Goal: Information Seeking & Learning: Learn about a topic

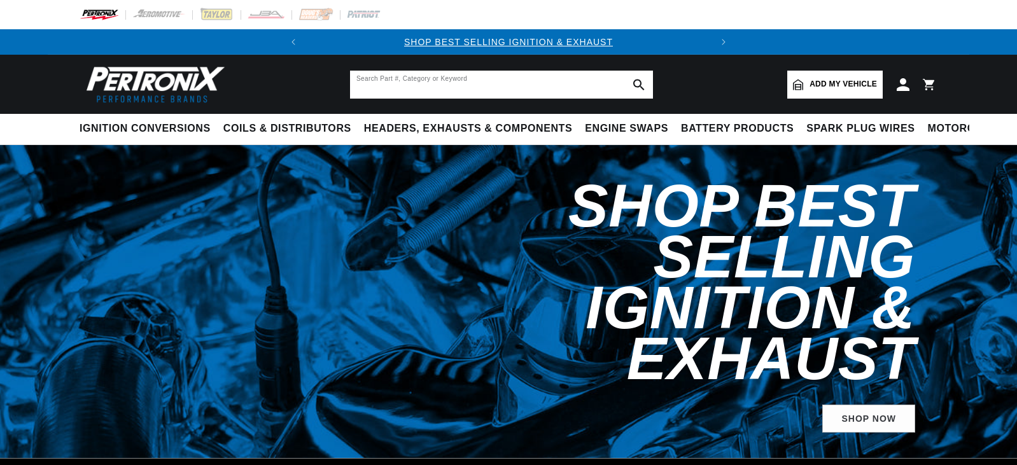
click at [382, 81] on input "text" at bounding box center [501, 85] width 303 height 28
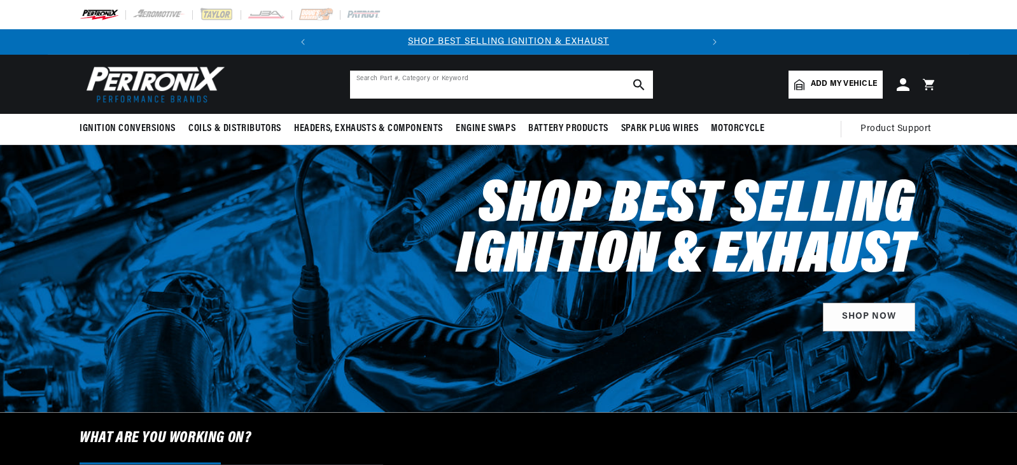
drag, startPoint x: 0, startPoint y: 0, endPoint x: 382, endPoint y: 81, distance: 390.5
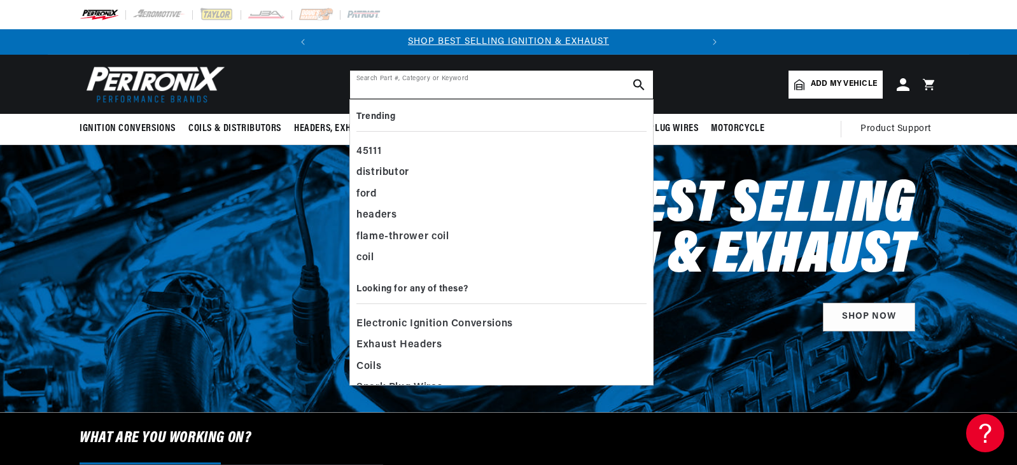
paste input "PerTronix Flame-Thrower Stock Look Cast Distributors D7134620"
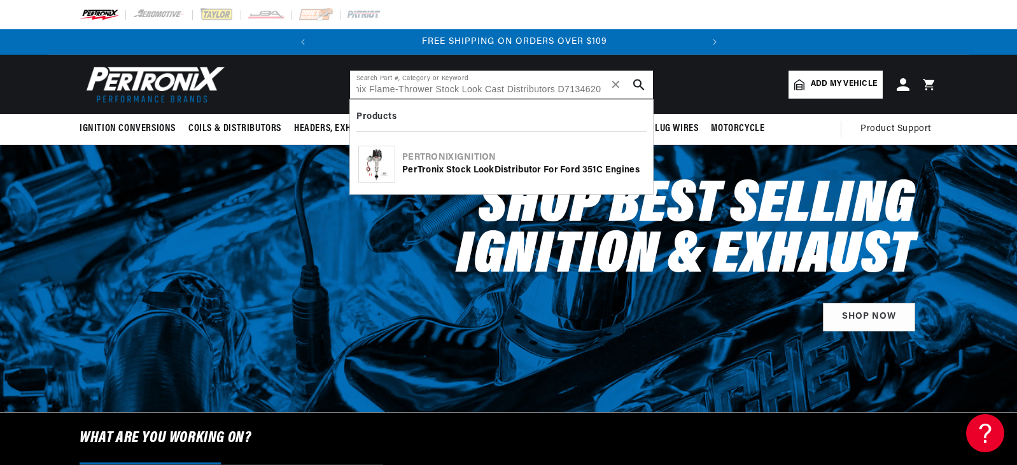
scroll to position [0, 386]
click at [560, 88] on input "PerTronix Flame-Thrower Stock Look Cast Distributors D7134620" at bounding box center [501, 85] width 303 height 28
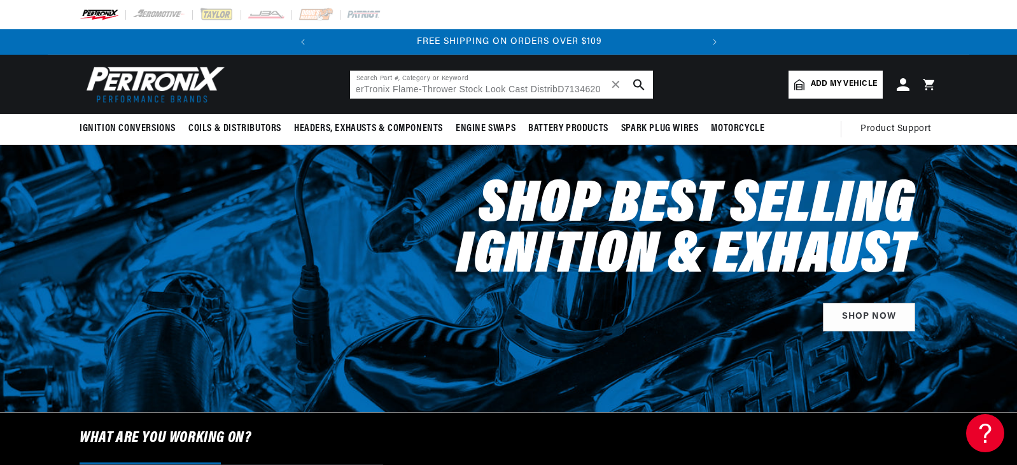
scroll to position [0, 0]
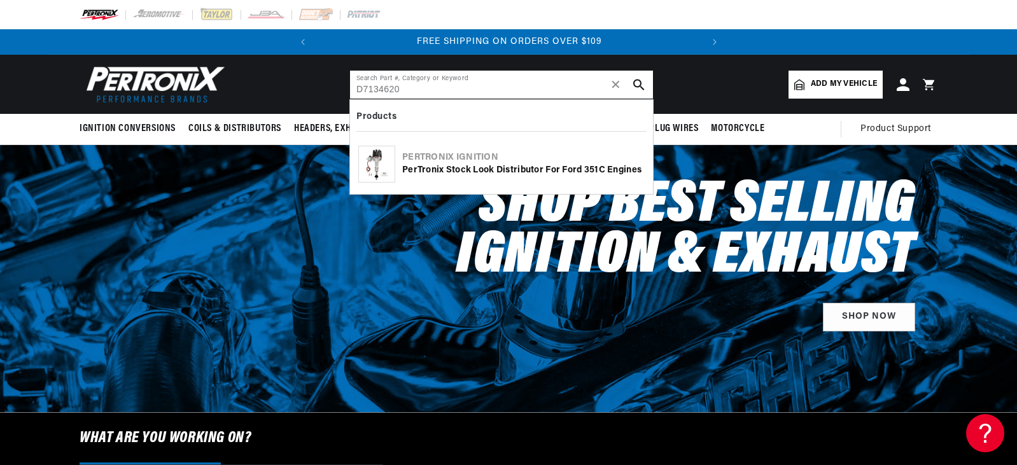
type input "D7134620"
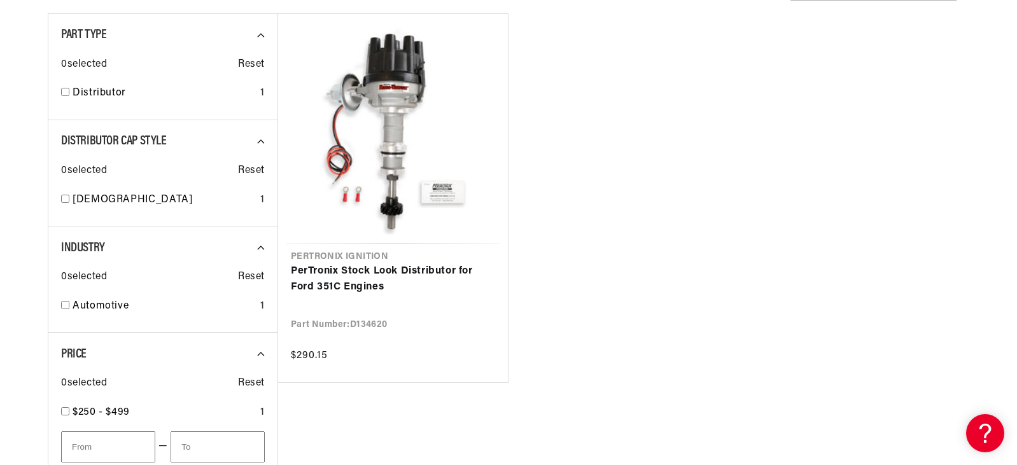
scroll to position [229, 0]
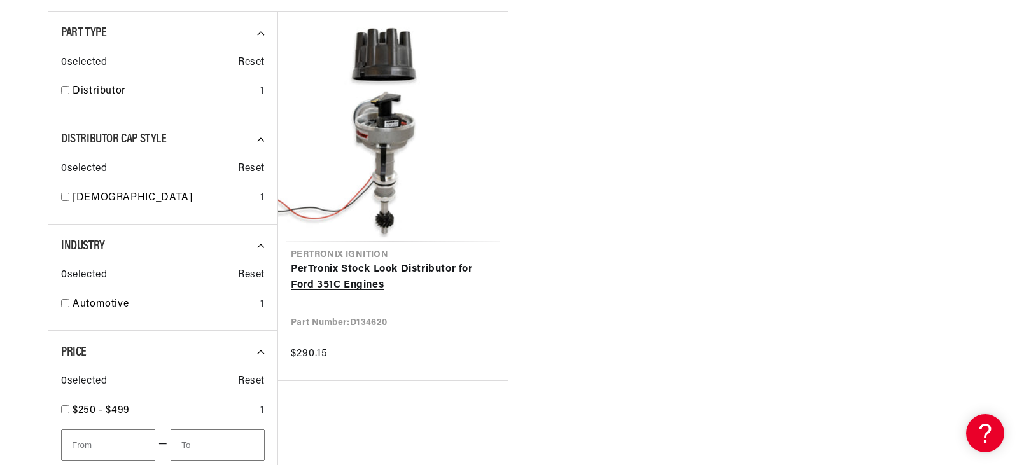
click at [388, 262] on link "PerTronix Stock Look Distributor for Ford 351C Engines" at bounding box center [393, 278] width 204 height 32
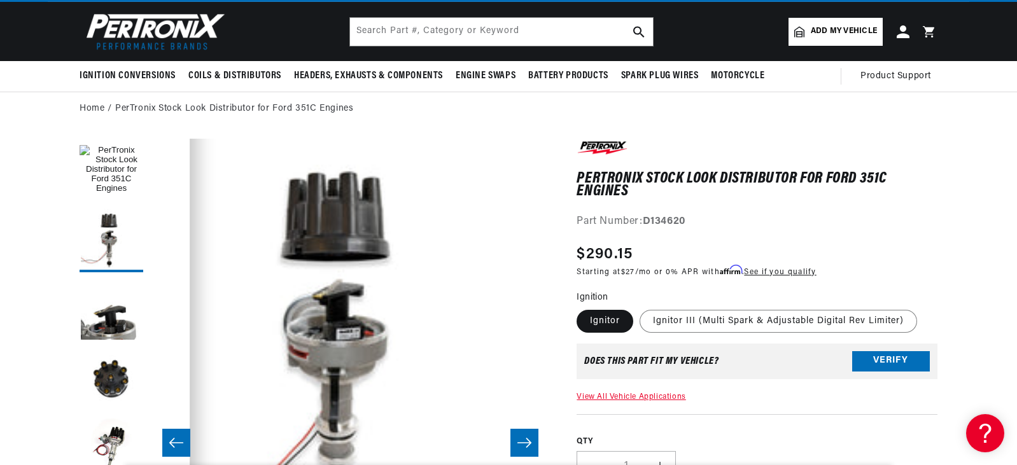
scroll to position [0, 386]
click at [695, 320] on label "Ignitor III (Multi Spark & Adjustable Digital Rev Limiter)" at bounding box center [779, 321] width 278 height 23
click at [640, 308] on input "Ignitor III (Multi Spark & Adjustable Digital Rev Limiter)" at bounding box center [640, 307] width 1 height 1
radio input "true"
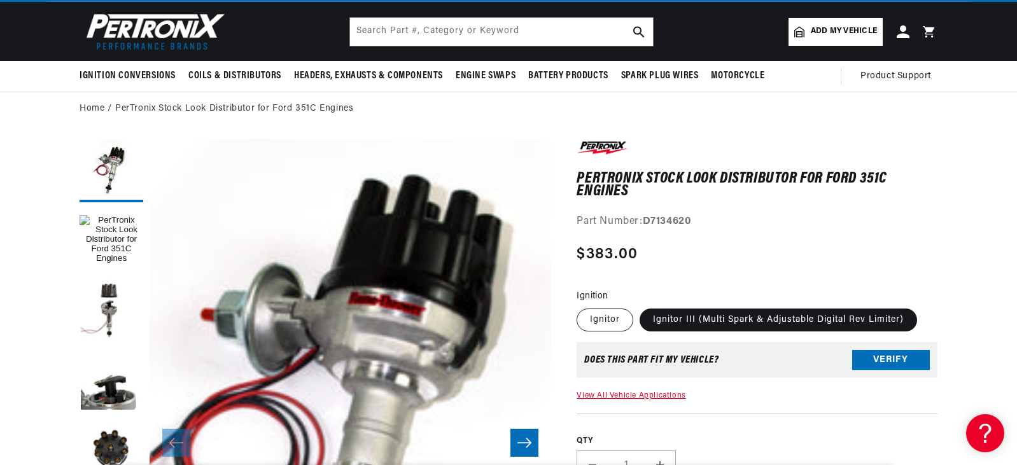
click at [604, 313] on label "Ignitor" at bounding box center [605, 320] width 57 height 23
click at [581, 307] on input "Ignitor" at bounding box center [580, 306] width 1 height 1
radio input "true"
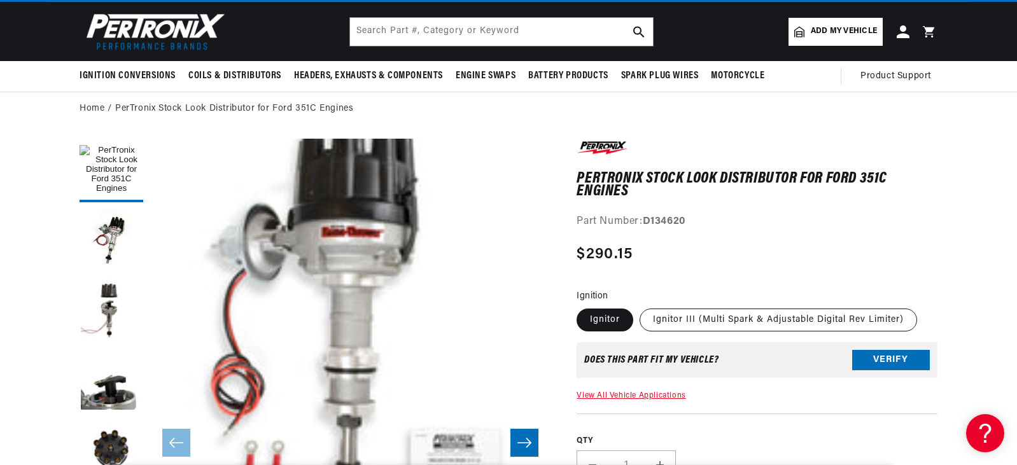
scroll to position [0, 386]
click at [739, 322] on label "Ignitor III (Multi Spark & Adjustable Digital Rev Limiter)" at bounding box center [779, 320] width 278 height 23
click at [640, 307] on input "Ignitor III (Multi Spark & Adjustable Digital Rev Limiter)" at bounding box center [640, 306] width 1 height 1
radio input "true"
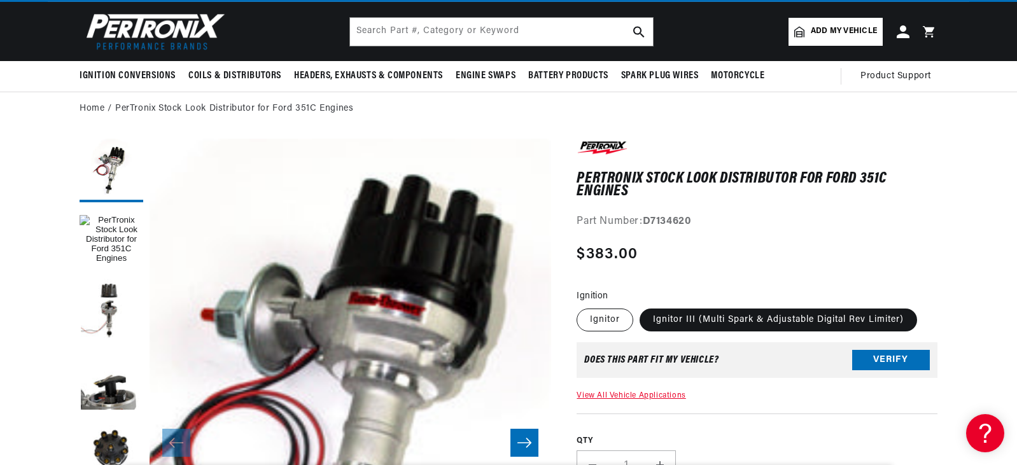
click at [593, 318] on label "Ignitor" at bounding box center [605, 320] width 57 height 23
click at [581, 307] on input "Ignitor" at bounding box center [580, 306] width 1 height 1
radio input "true"
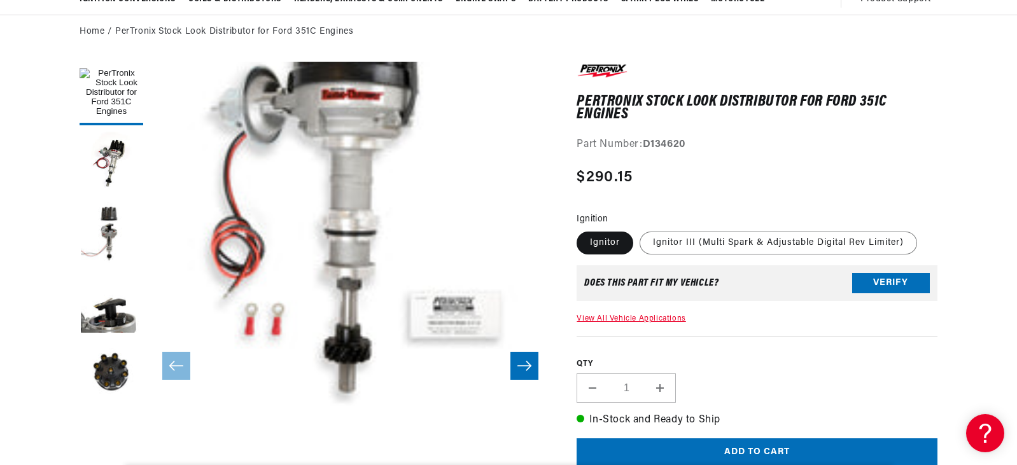
scroll to position [132, 0]
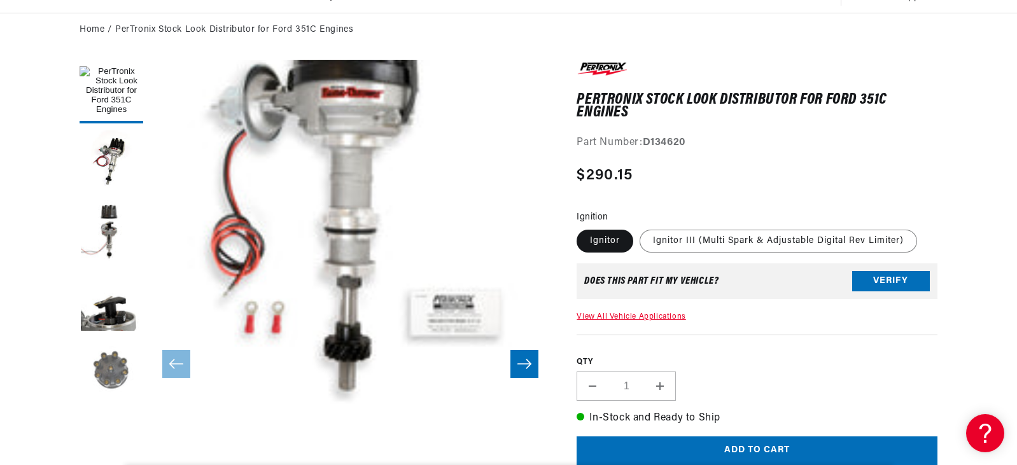
click at [113, 368] on button "Load image 4 in gallery view" at bounding box center [112, 372] width 64 height 64
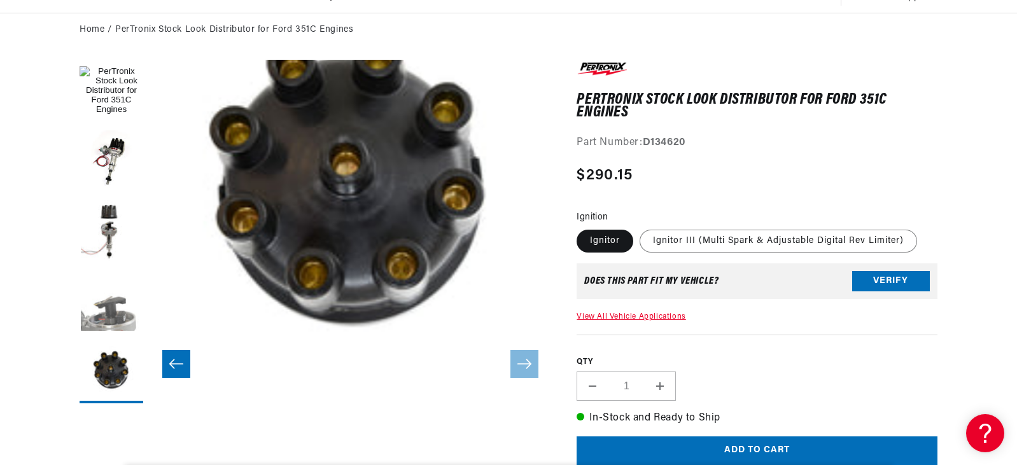
scroll to position [0, 386]
click at [108, 317] on button "Load image 3 in gallery view" at bounding box center [112, 302] width 64 height 64
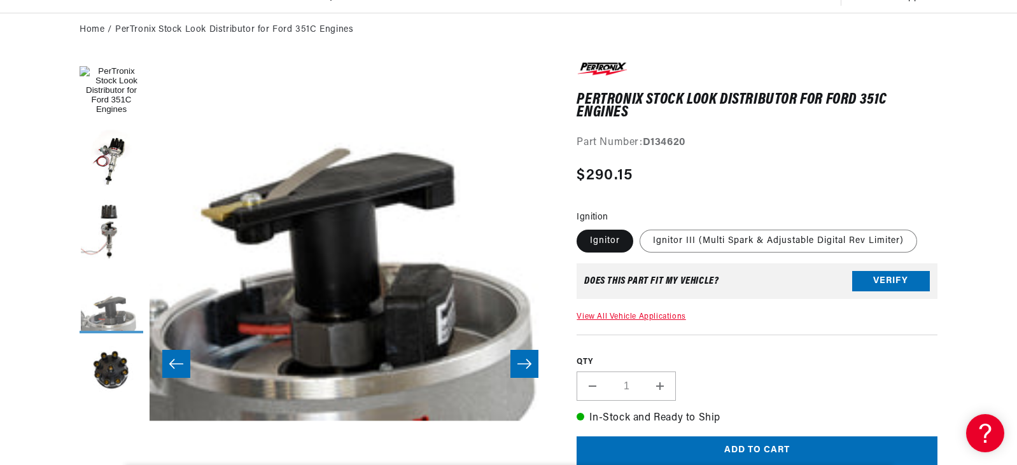
scroll to position [60, 1206]
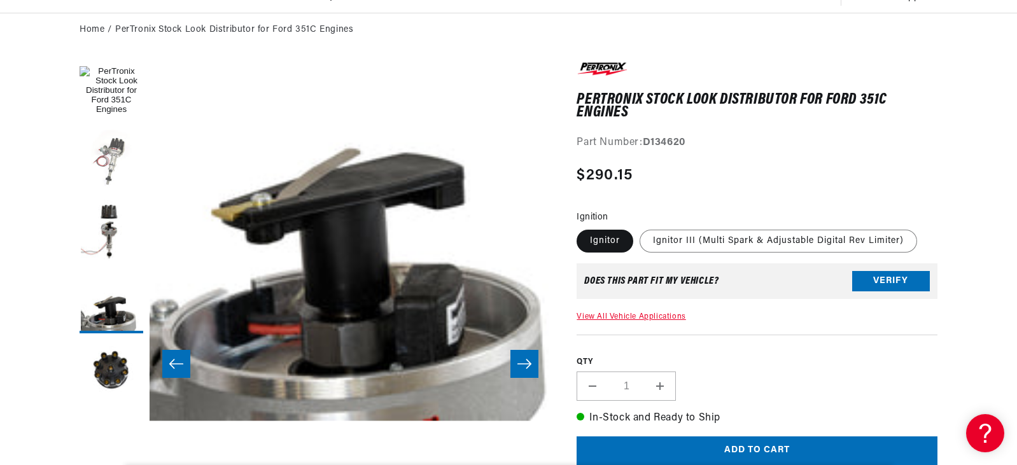
click at [113, 151] on button "Load image 5 in gallery view" at bounding box center [112, 162] width 64 height 64
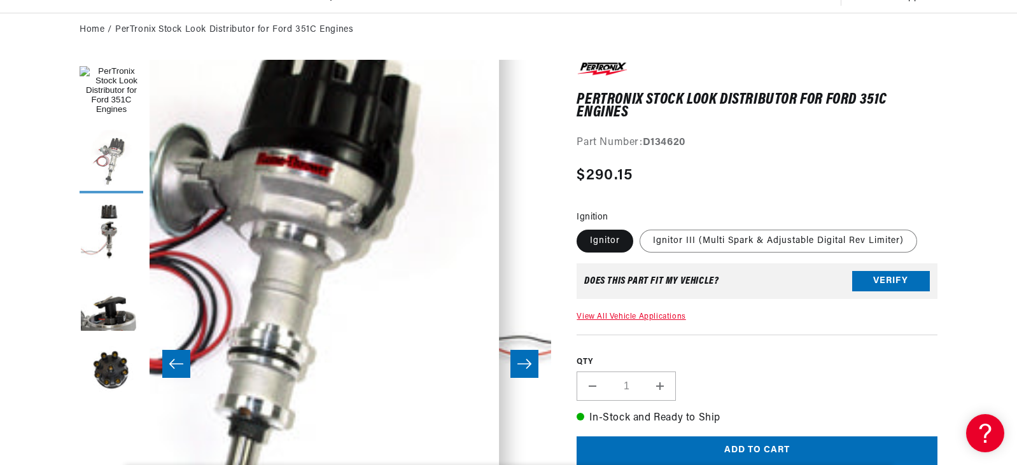
scroll to position [60, 402]
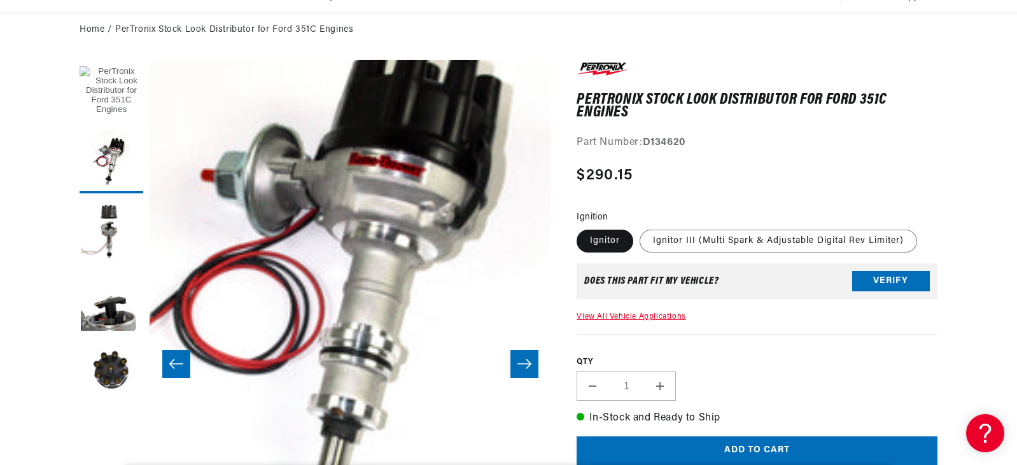
click at [118, 91] on button "Load image 1 in gallery view" at bounding box center [112, 92] width 64 height 64
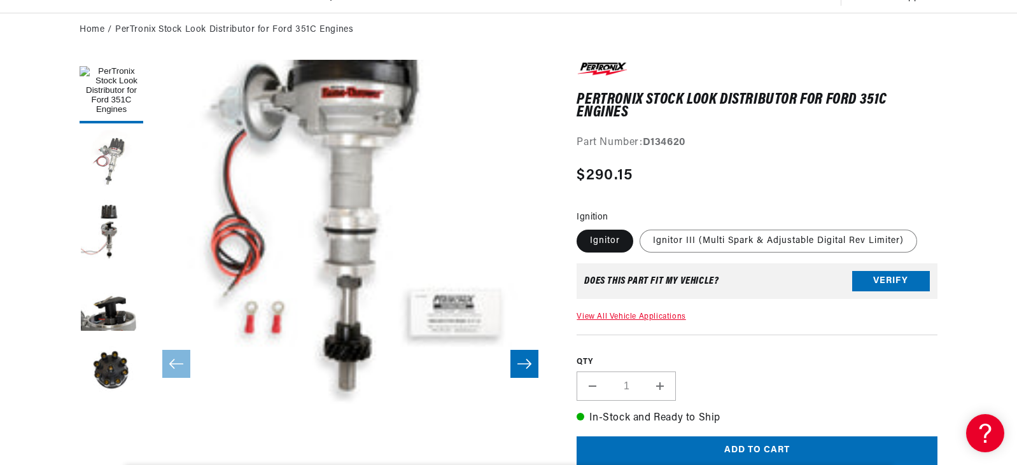
scroll to position [0, 0]
click at [100, 233] on button "Load image 2 in gallery view" at bounding box center [112, 232] width 64 height 64
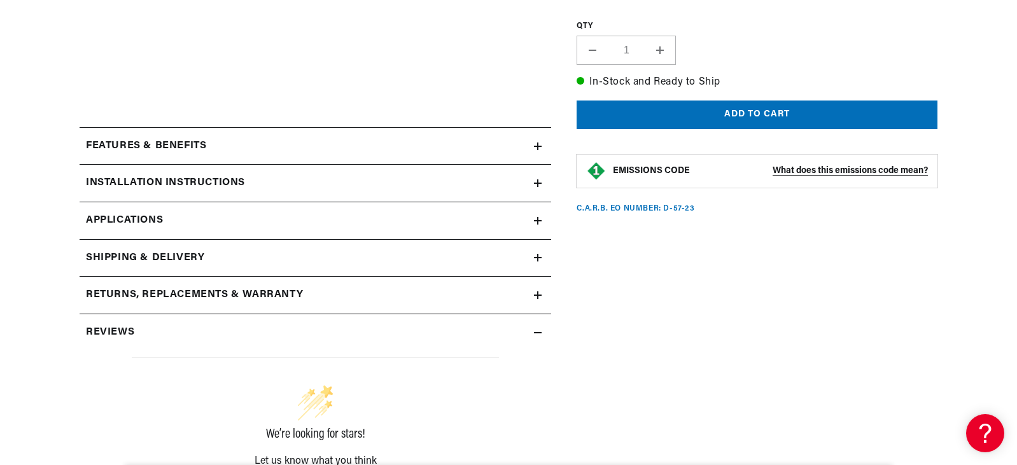
click at [163, 145] on h2 "Features & Benefits" at bounding box center [146, 146] width 120 height 17
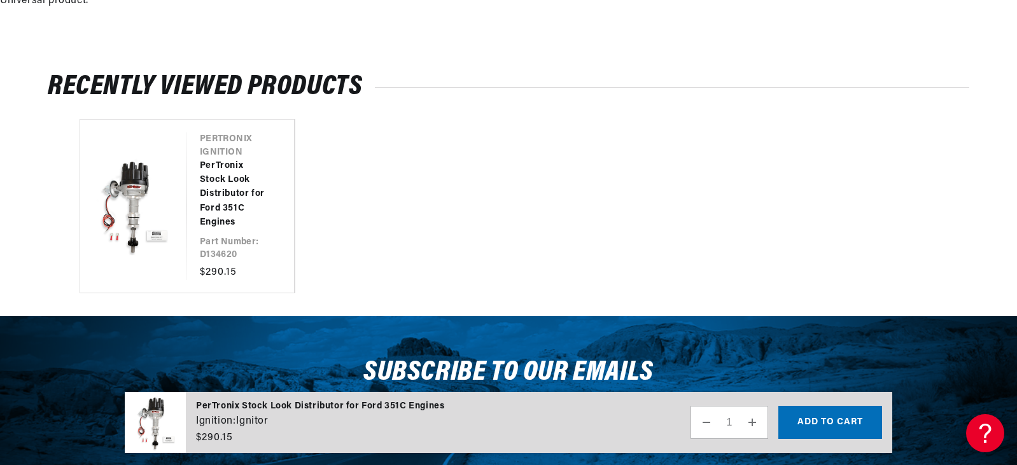
scroll to position [2530, 0]
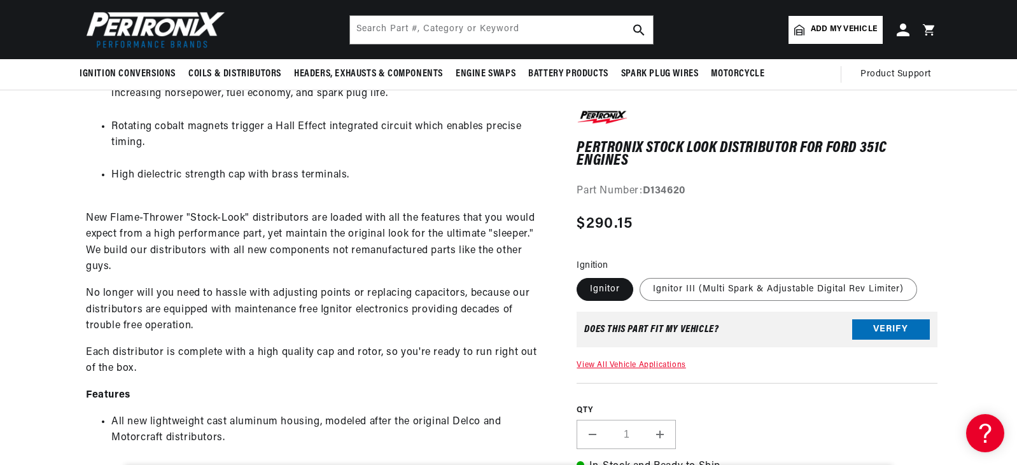
click at [610, 288] on label "Ignitor" at bounding box center [605, 289] width 57 height 23
click at [581, 276] on input "Ignitor" at bounding box center [580, 276] width 1 height 1
click at [695, 284] on label "Ignitor III (Multi Spark & Adjustable Digital Rev Limiter)" at bounding box center [779, 289] width 278 height 23
click at [640, 276] on input "Ignitor III (Multi Spark & Adjustable Digital Rev Limiter)" at bounding box center [640, 276] width 1 height 1
radio input "true"
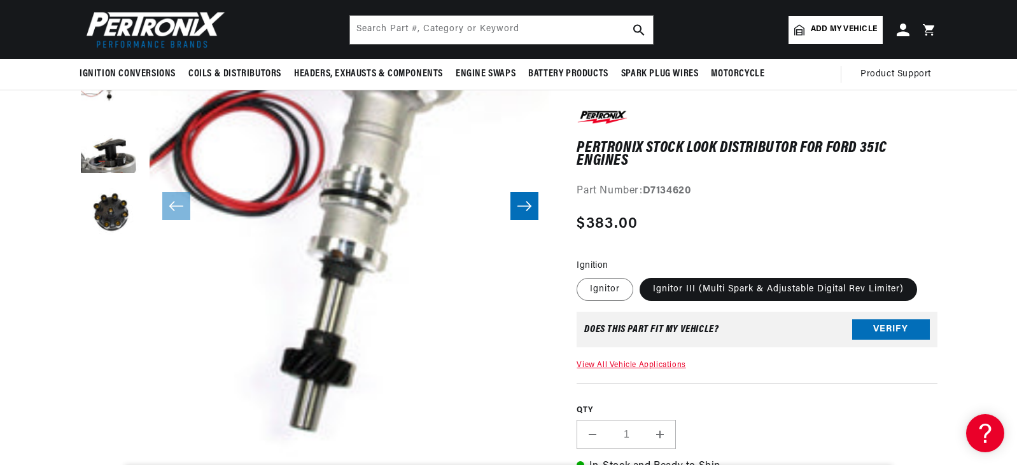
scroll to position [165, 0]
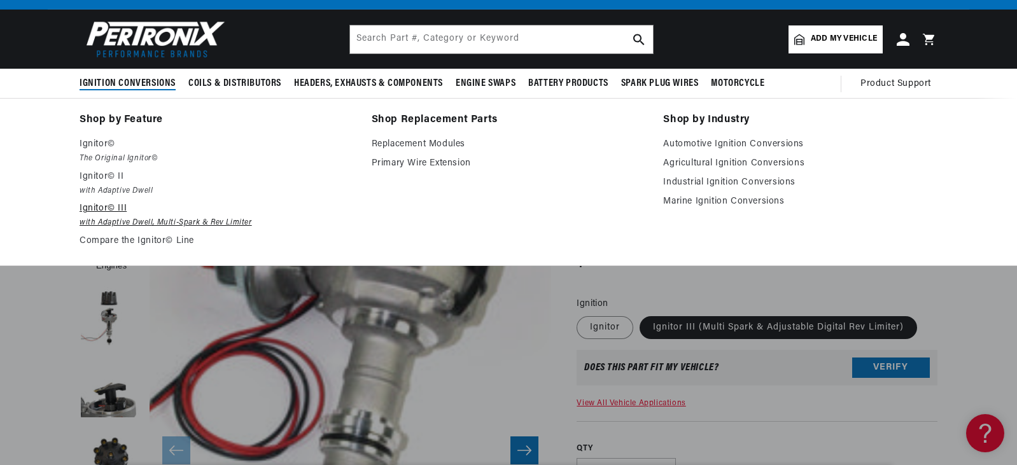
click at [101, 207] on p "Ignitor© III" at bounding box center [217, 208] width 274 height 15
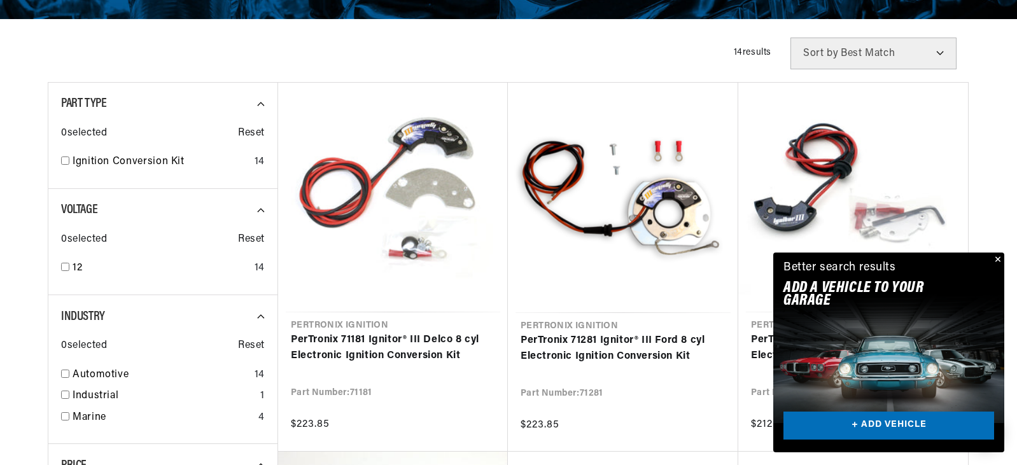
scroll to position [0, 386]
click at [996, 257] on button "Close" at bounding box center [996, 260] width 15 height 15
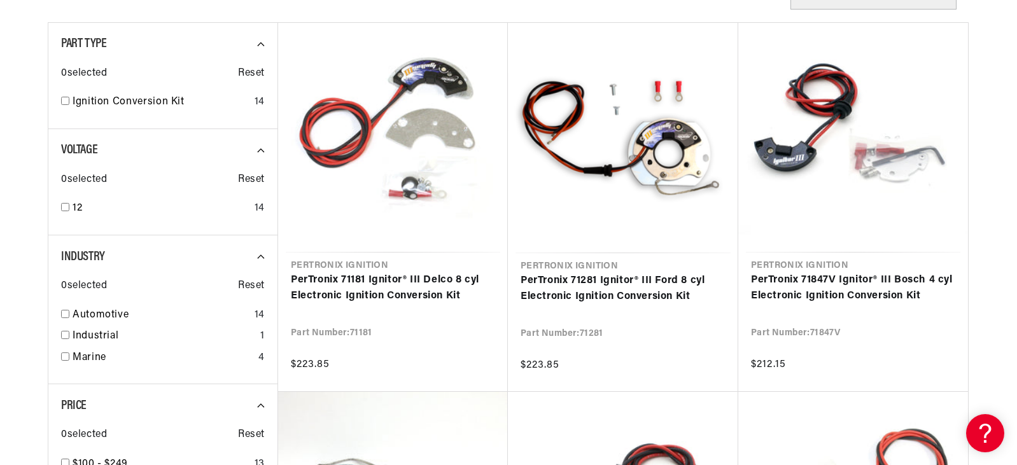
scroll to position [0, 0]
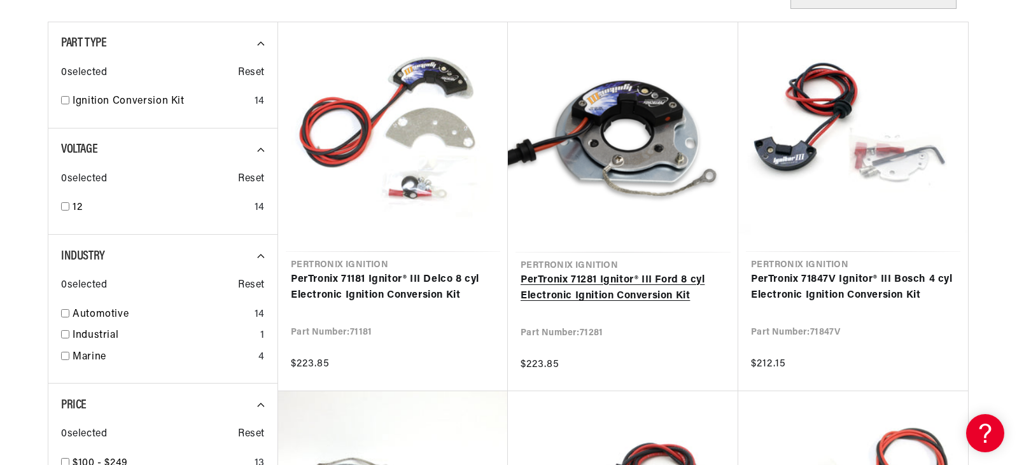
click at [625, 288] on link "PerTronix 71281 Ignitor® III Ford 8 cyl Electronic Ignition Conversion Kit" at bounding box center [623, 288] width 205 height 32
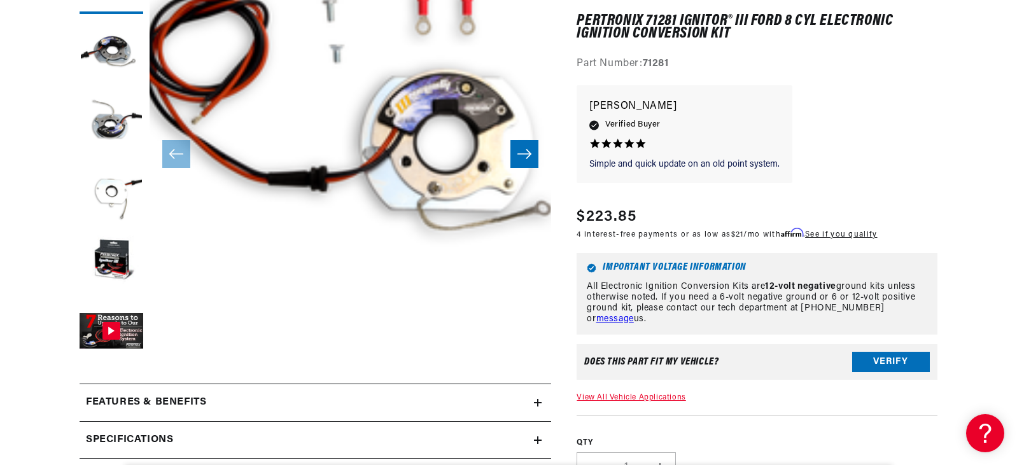
scroll to position [243, 0]
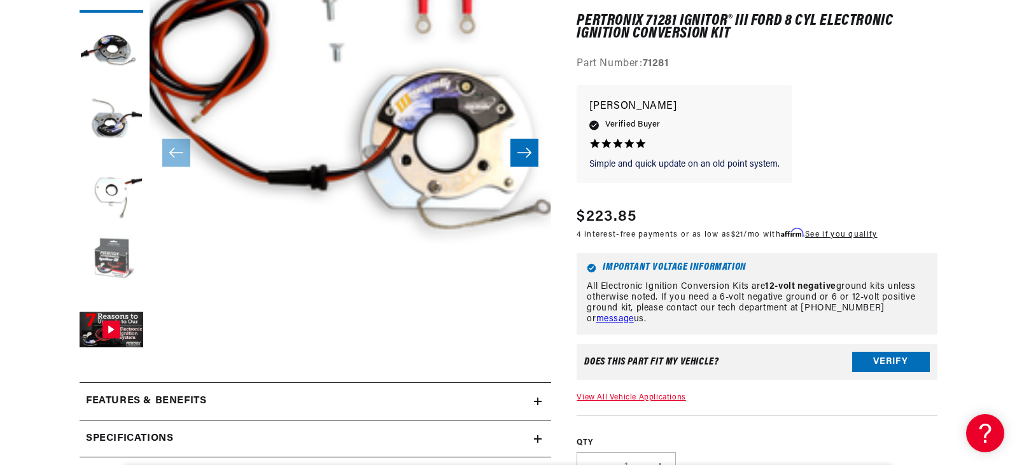
click at [109, 260] on button "Load image 5 in gallery view" at bounding box center [112, 261] width 64 height 64
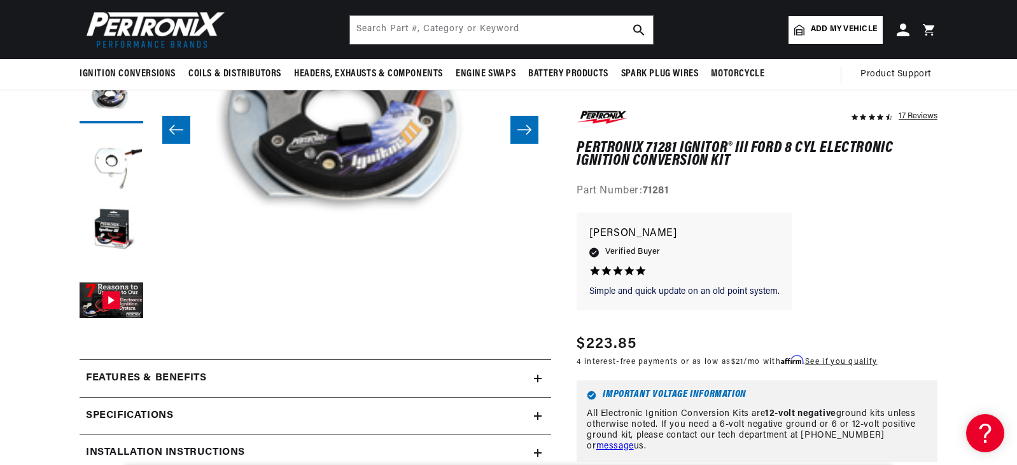
scroll to position [0, 386]
click at [183, 377] on h2 "Features & Benefits" at bounding box center [146, 378] width 120 height 17
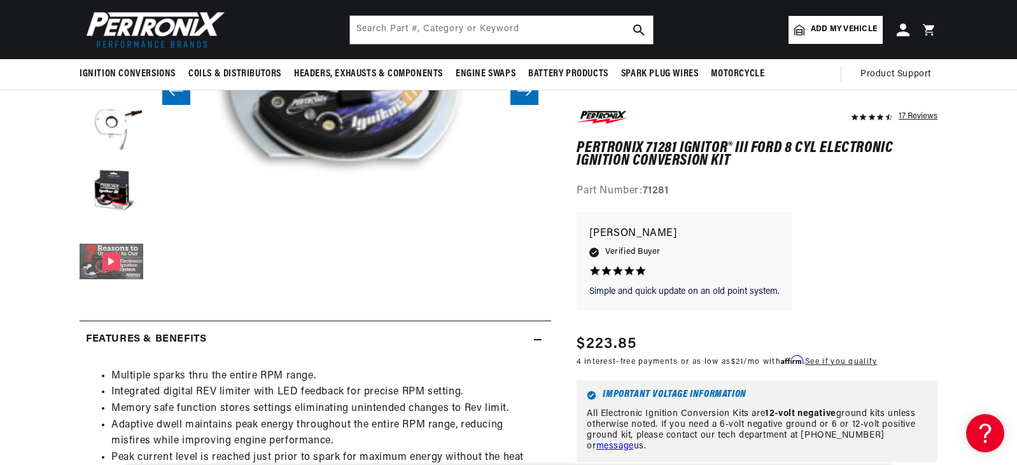
click at [113, 267] on button "Gallery Viewer" at bounding box center [112, 263] width 64 height 64
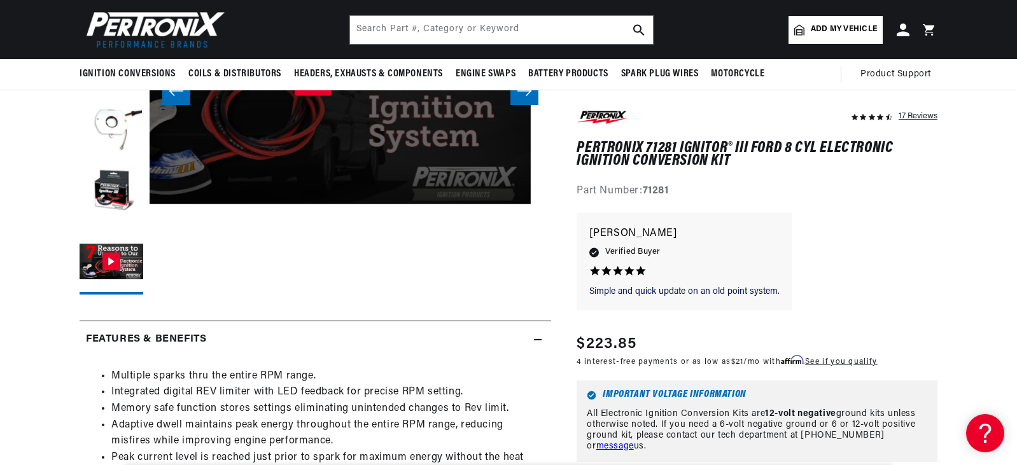
scroll to position [0, 2050]
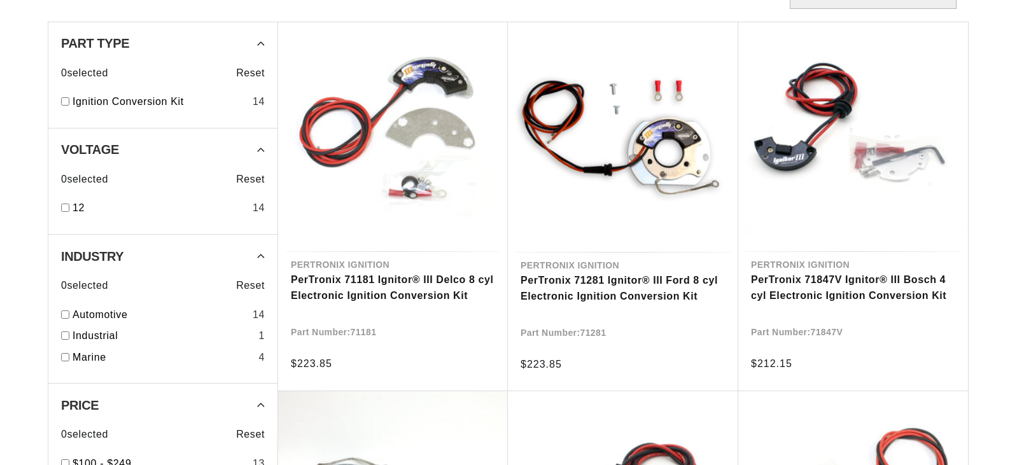
scroll to position [411, 0]
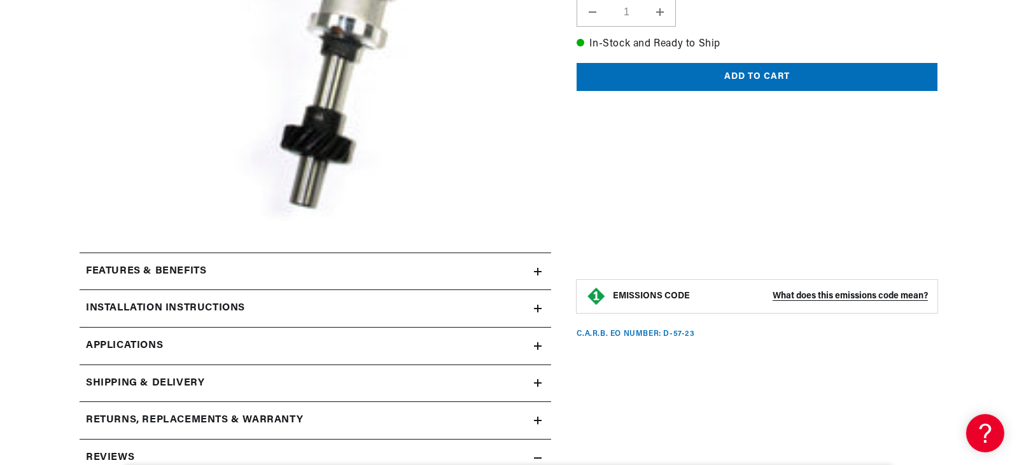
scroll to position [579, 0]
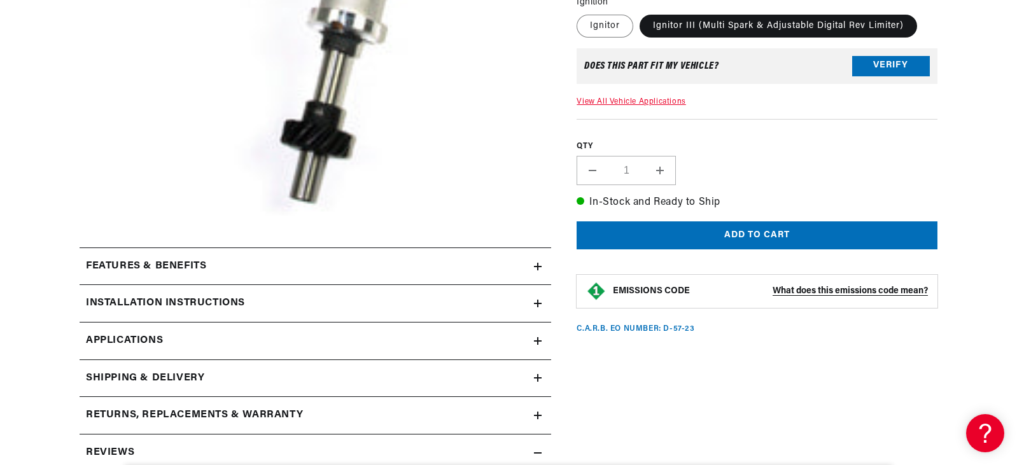
click at [170, 302] on h2 "Installation instructions" at bounding box center [165, 303] width 159 height 17
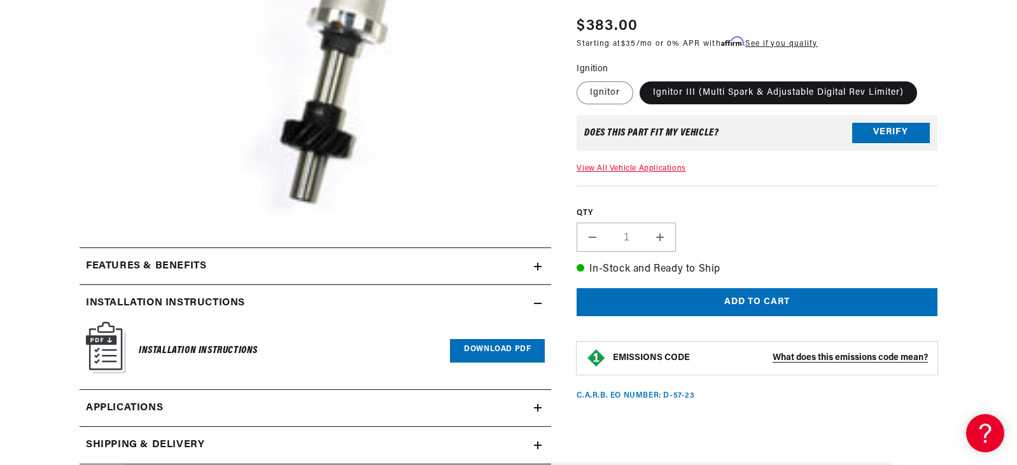
click at [481, 348] on link "Download PDF" at bounding box center [497, 351] width 95 height 24
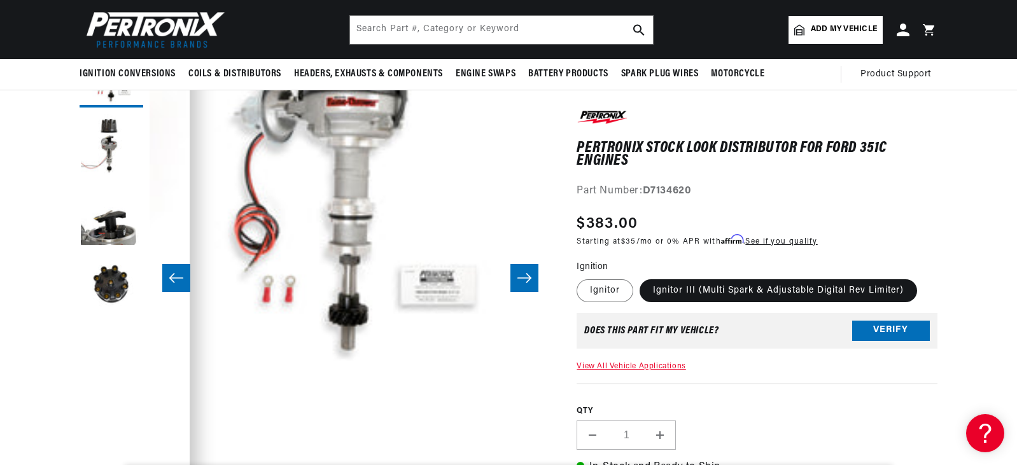
scroll to position [0, 386]
drag, startPoint x: 693, startPoint y: 188, endPoint x: 646, endPoint y: 192, distance: 47.3
click at [646, 192] on strong "D7134620" at bounding box center [667, 192] width 48 height 10
copy strong "D7134620"
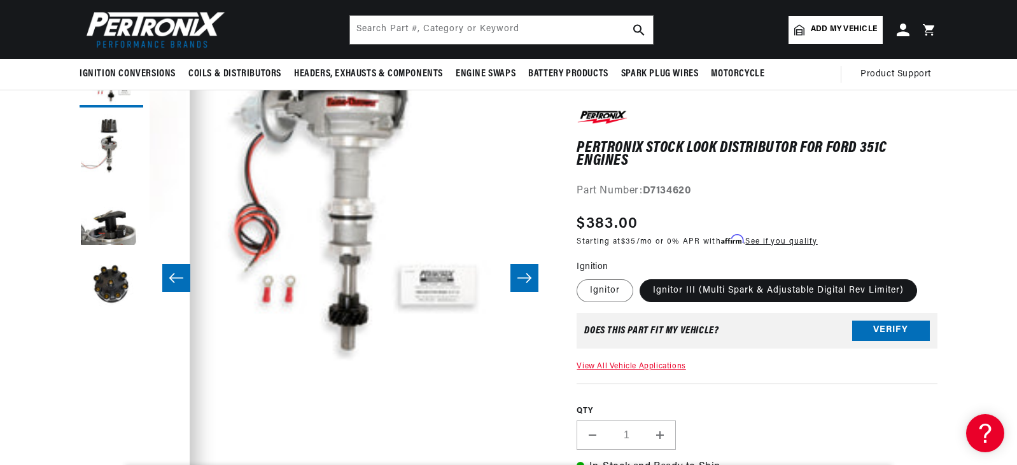
click at [694, 283] on label "Ignitor III (Multi Spark & Adjustable Digital Rev Limiter)" at bounding box center [779, 290] width 278 height 23
click at [640, 278] on input "Ignitor III (Multi Spark & Adjustable Digital Rev Limiter)" at bounding box center [640, 277] width 1 height 1
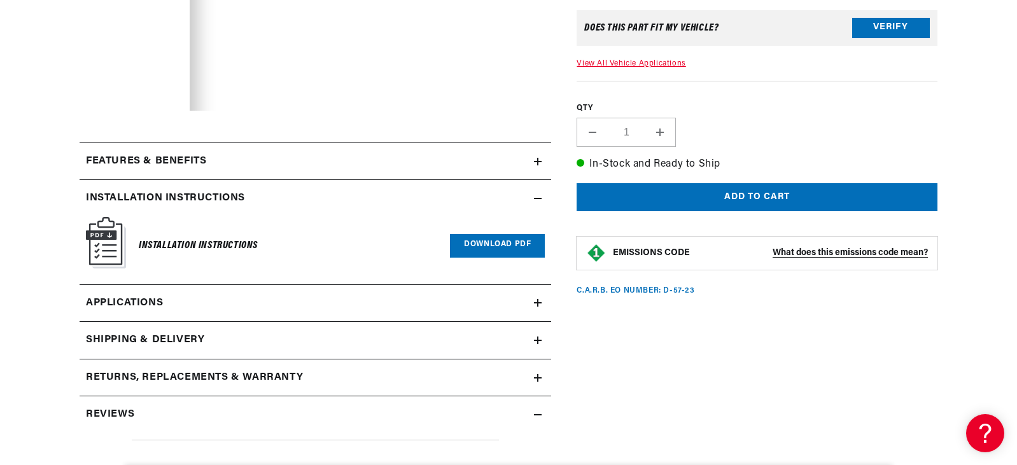
scroll to position [685, 0]
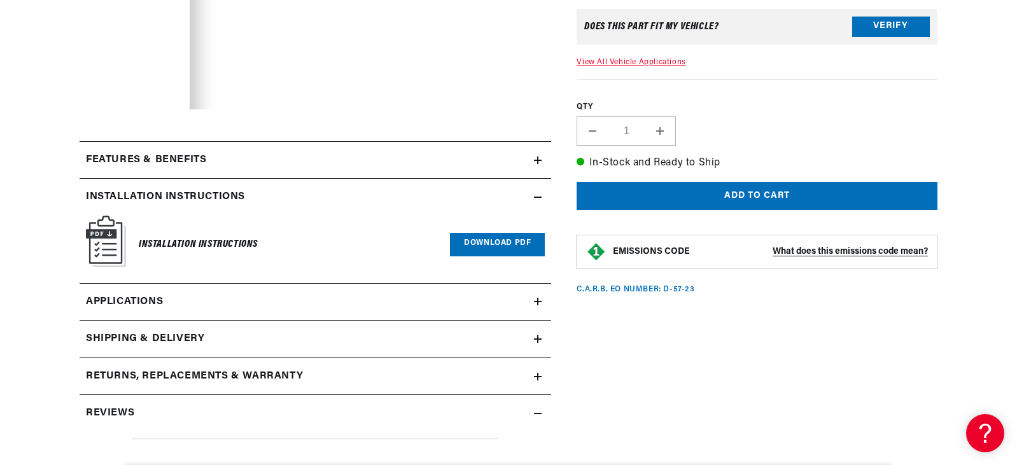
click at [141, 304] on span "Applications" at bounding box center [124, 302] width 77 height 17
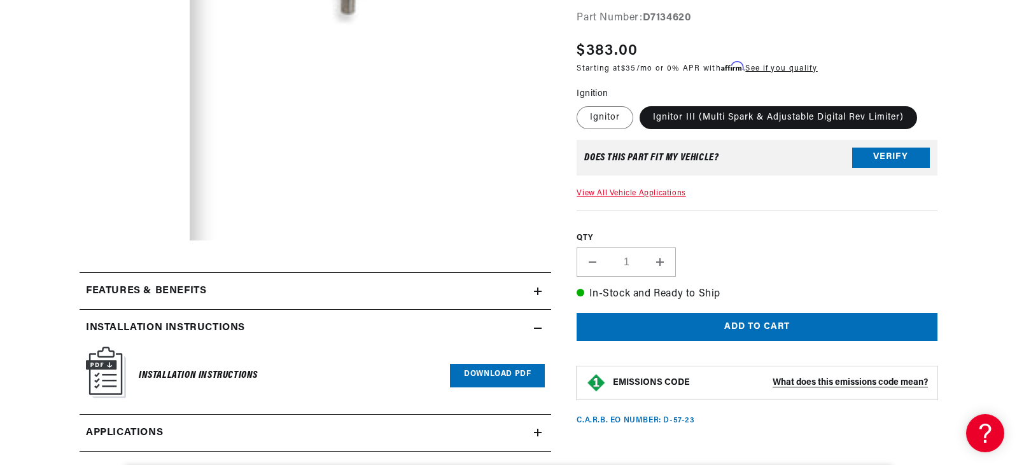
scroll to position [554, 0]
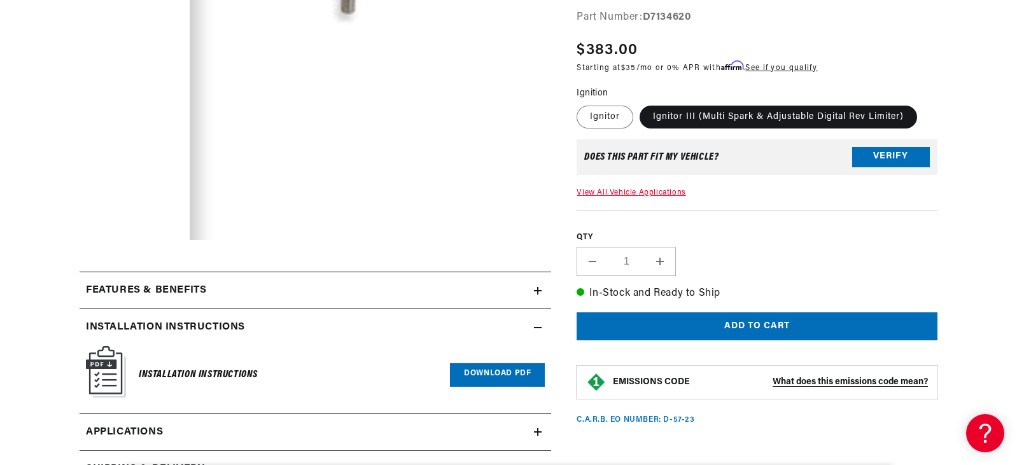
click at [173, 294] on h2 "Features & Benefits" at bounding box center [146, 291] width 120 height 17
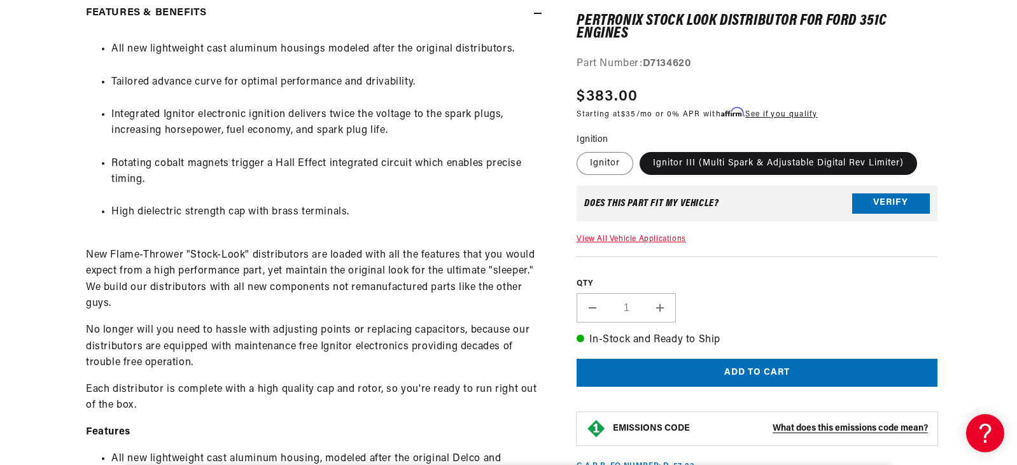
scroll to position [0, 0]
